Goal: Book appointment/travel/reservation

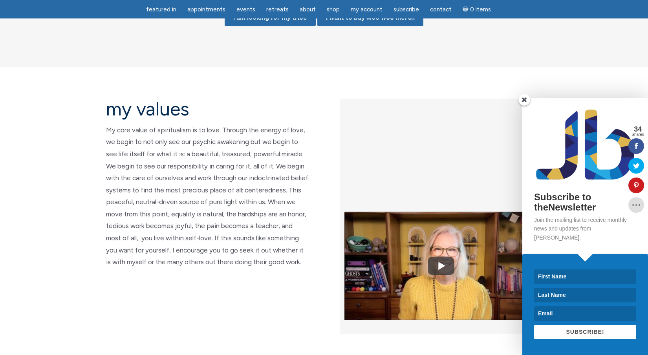
scroll to position [1745, 0]
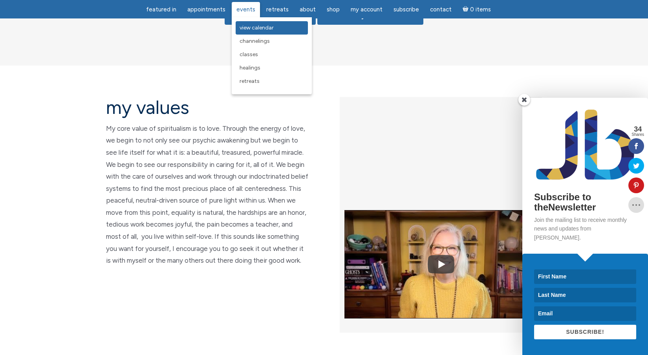
click at [252, 27] on span "View Calendar" at bounding box center [256, 27] width 34 height 7
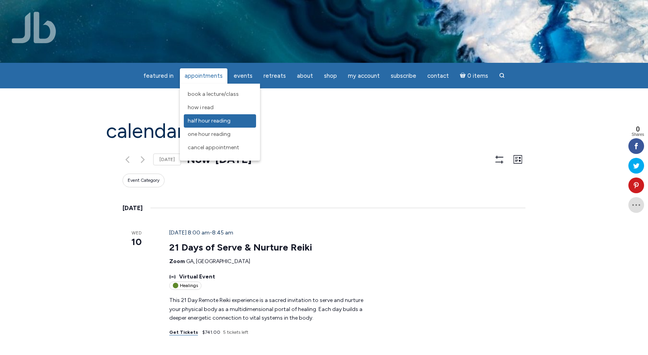
click at [208, 124] on span "Half Hour Reading" at bounding box center [209, 120] width 43 height 7
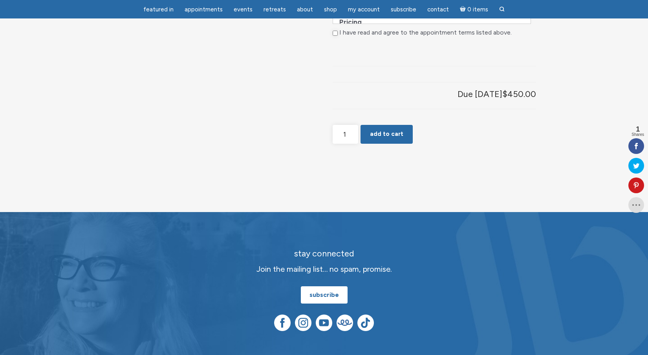
scroll to position [587, 0]
